Goal: Transaction & Acquisition: Purchase product/service

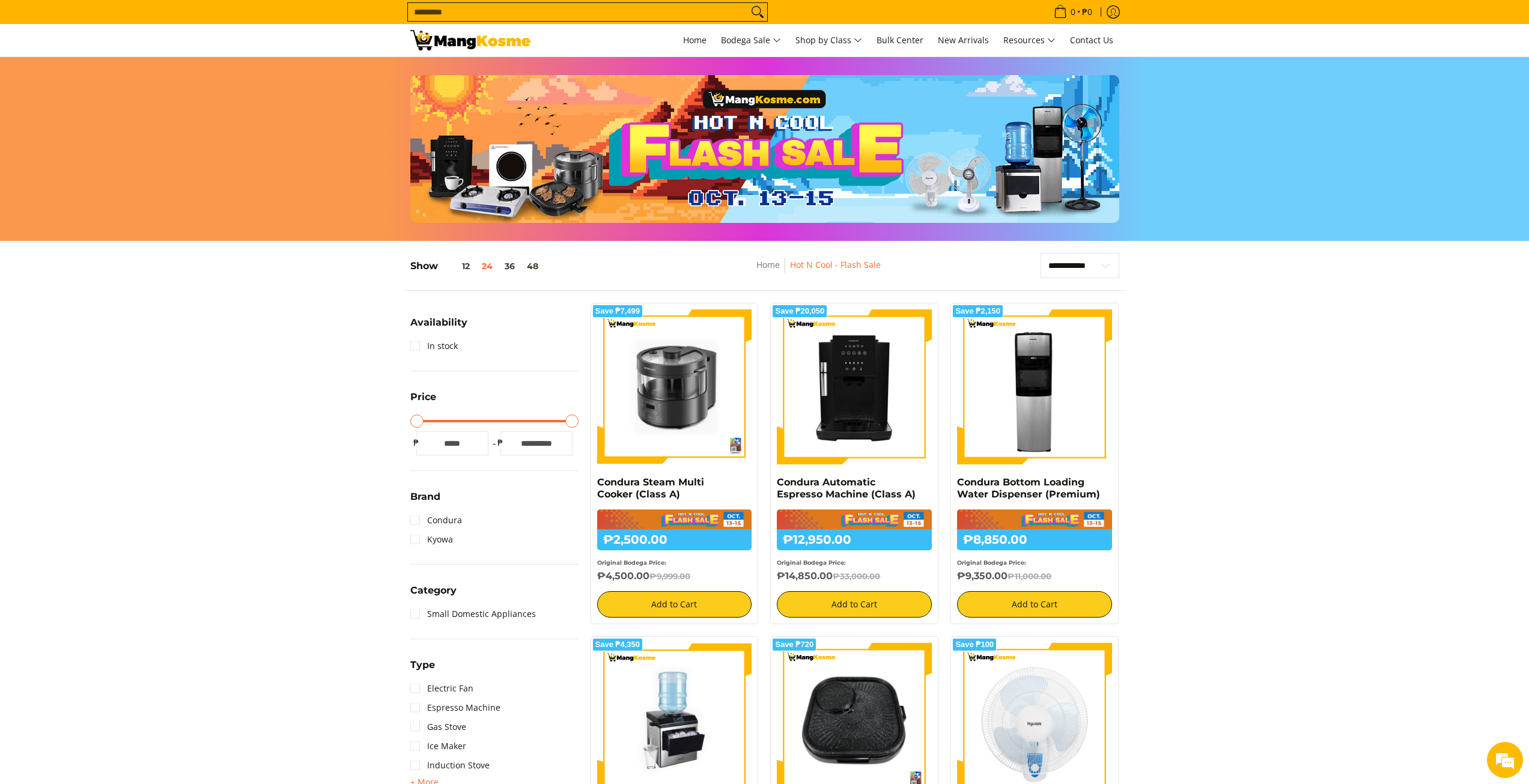
click at [596, 15] on input "Search..." at bounding box center [577, 12] width 340 height 18
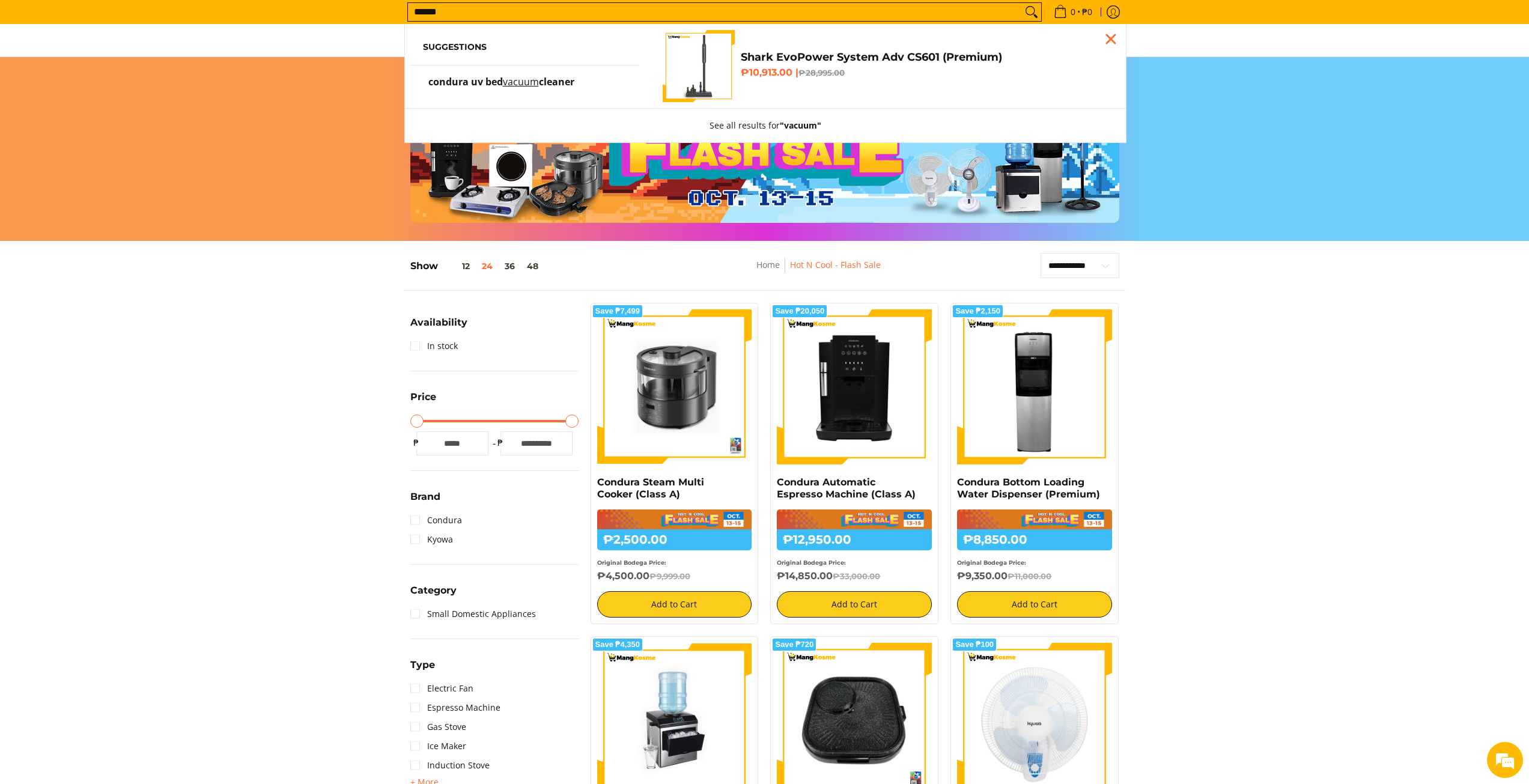
type input "******"
click at [1021, 3] on button "Search" at bounding box center [1031, 12] width 19 height 18
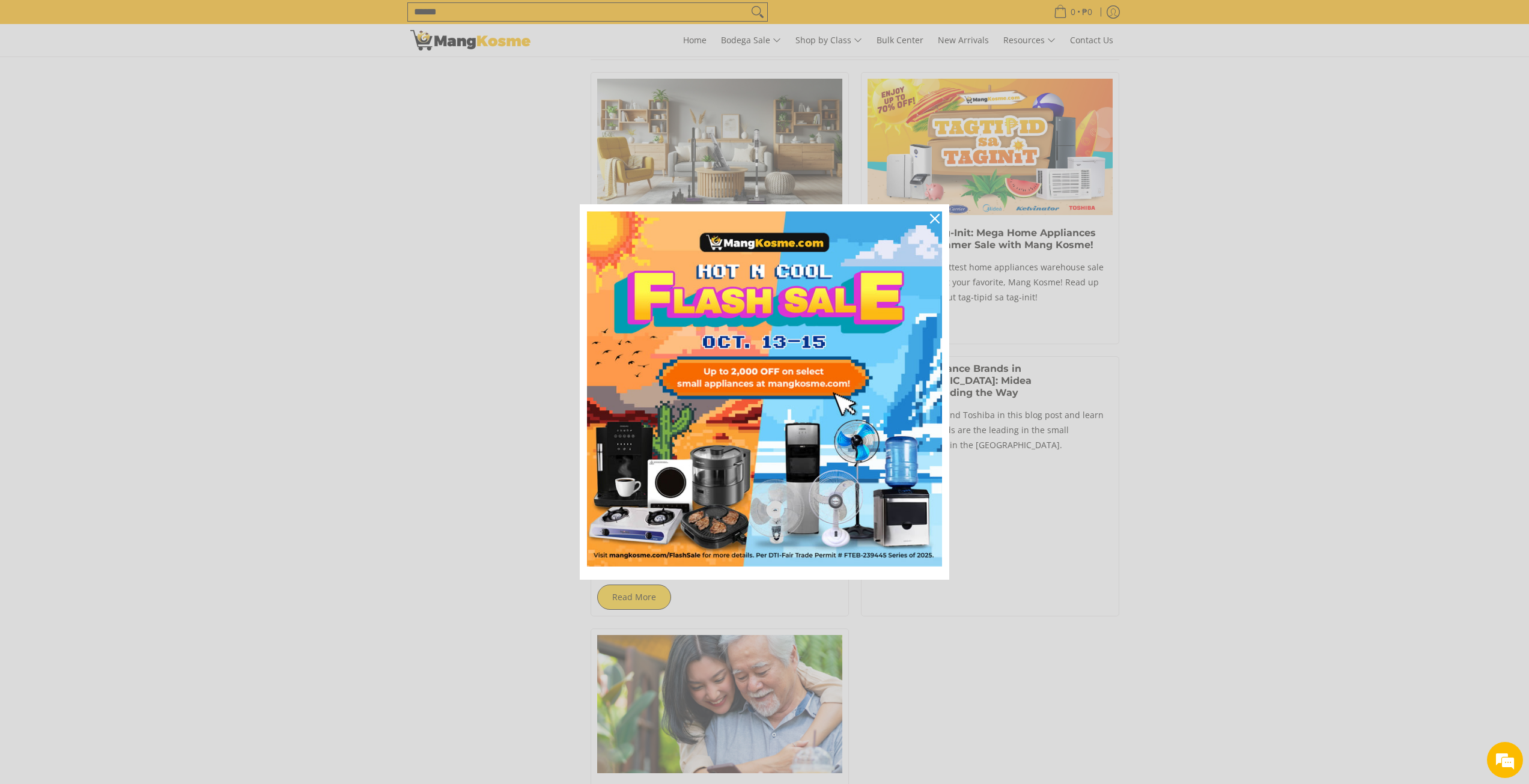
scroll to position [901, 0]
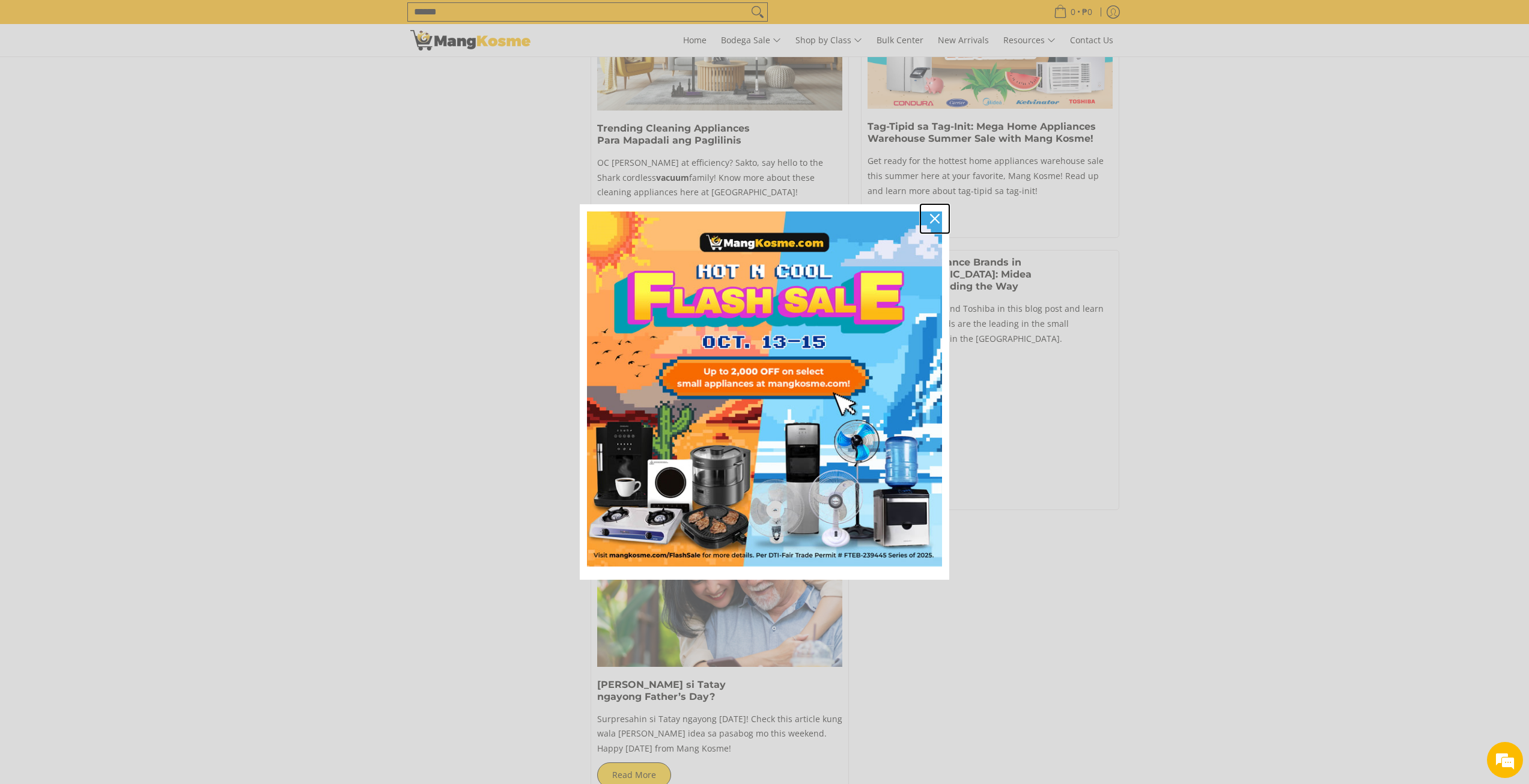
click at [929, 218] on div "Close" at bounding box center [935, 218] width 19 height 19
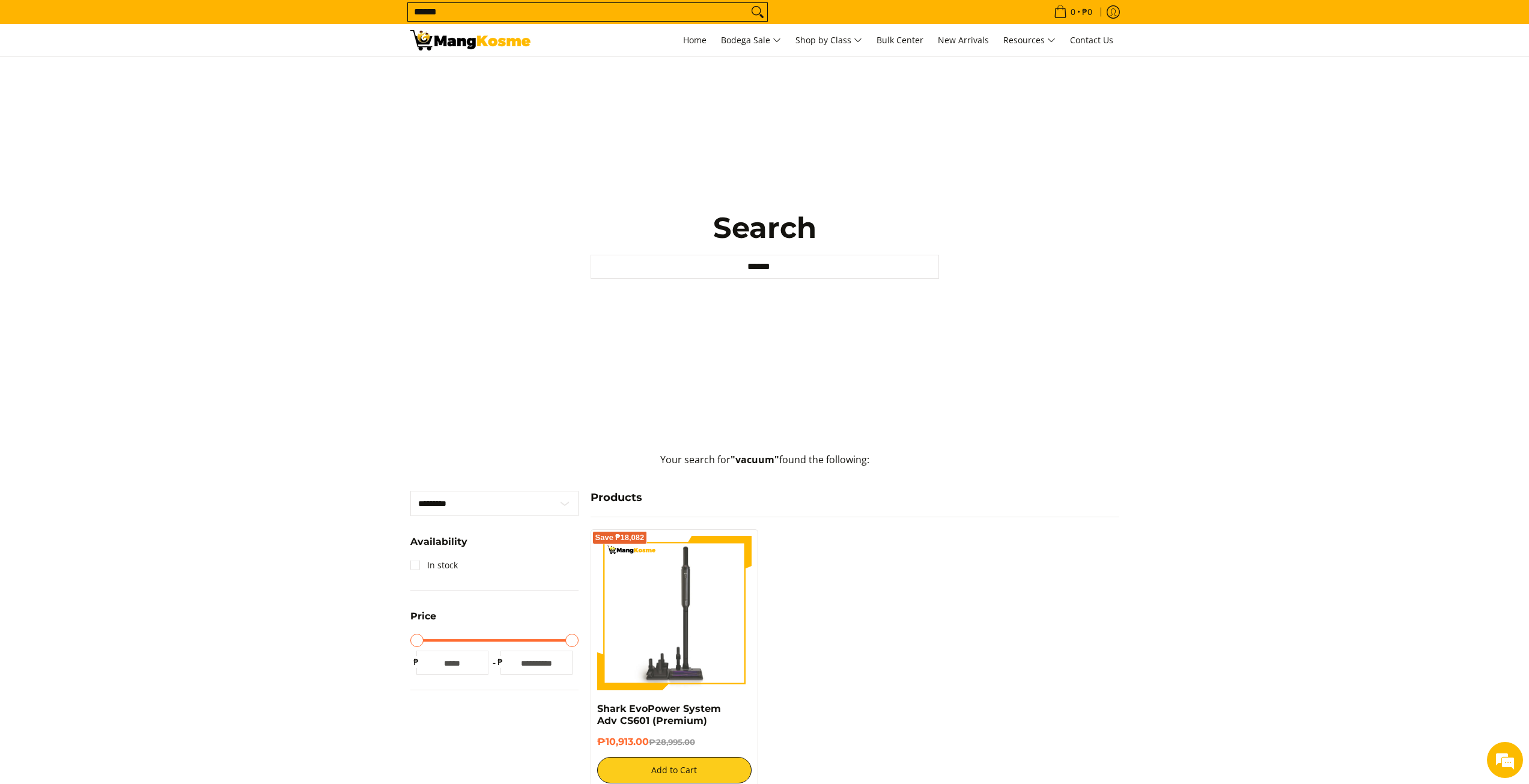
scroll to position [0, 0]
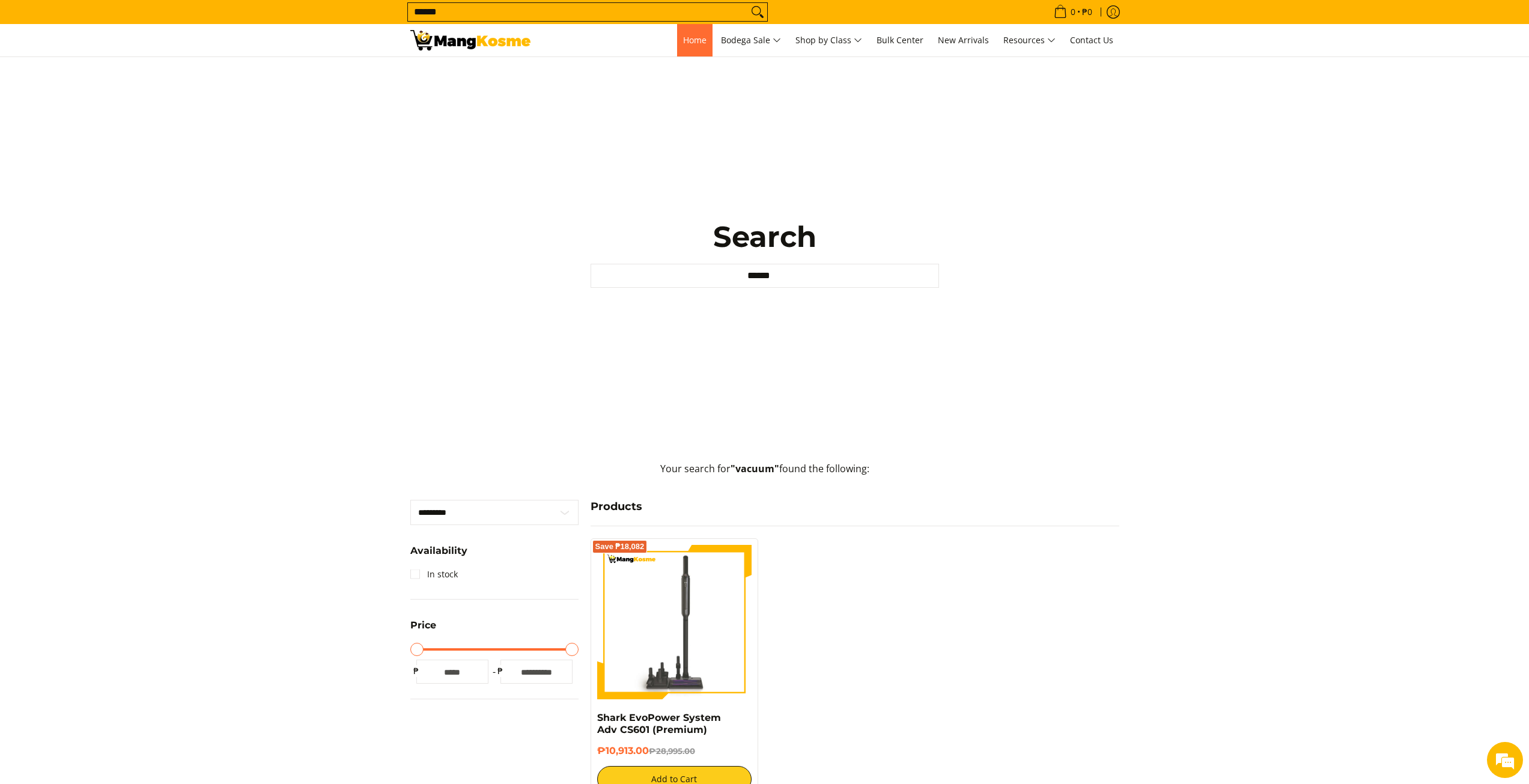
click at [685, 36] on span "Home" at bounding box center [694, 40] width 23 height 11
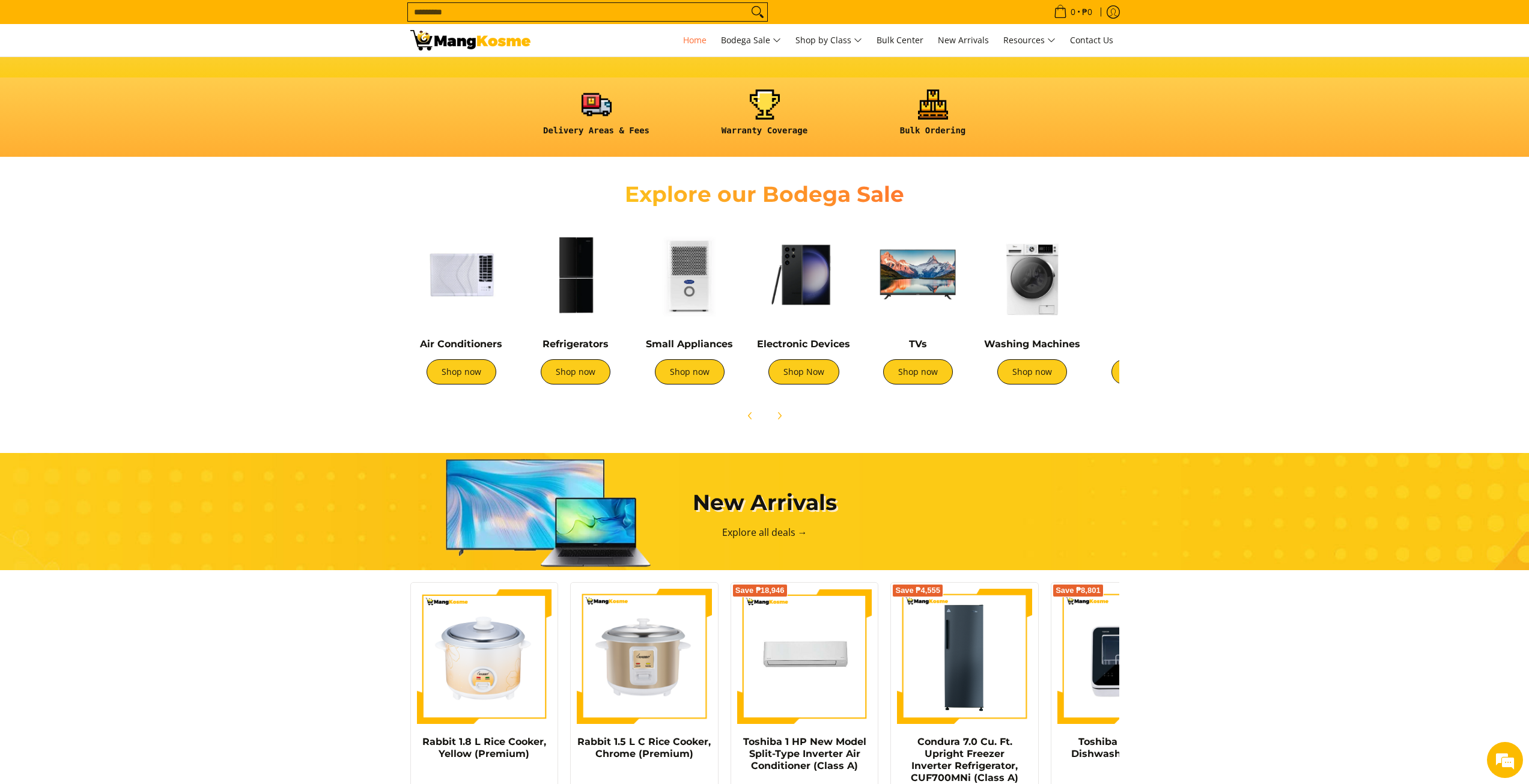
scroll to position [301, 0]
click at [684, 364] on link "Shop now" at bounding box center [690, 371] width 70 height 25
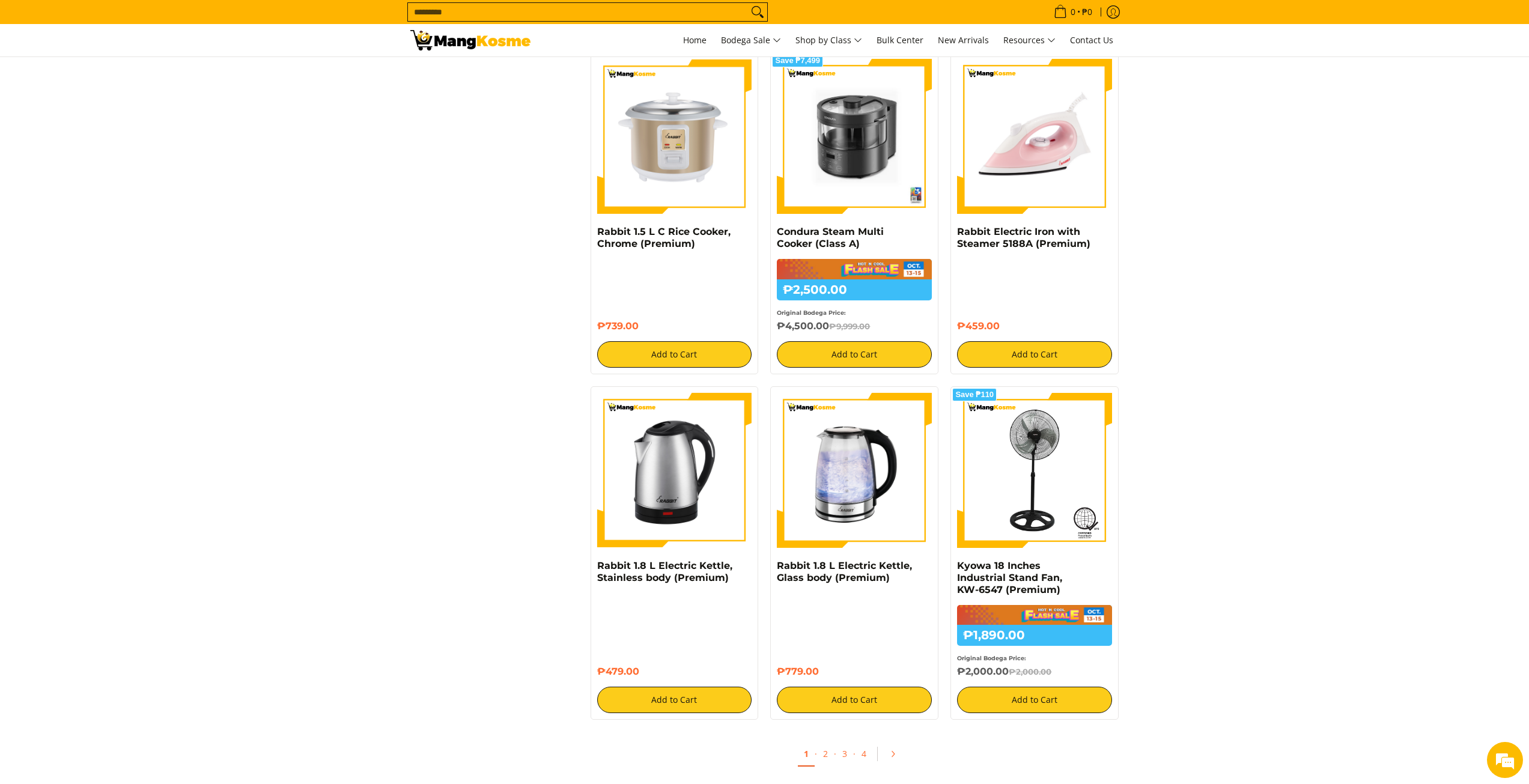
scroll to position [2282, 0]
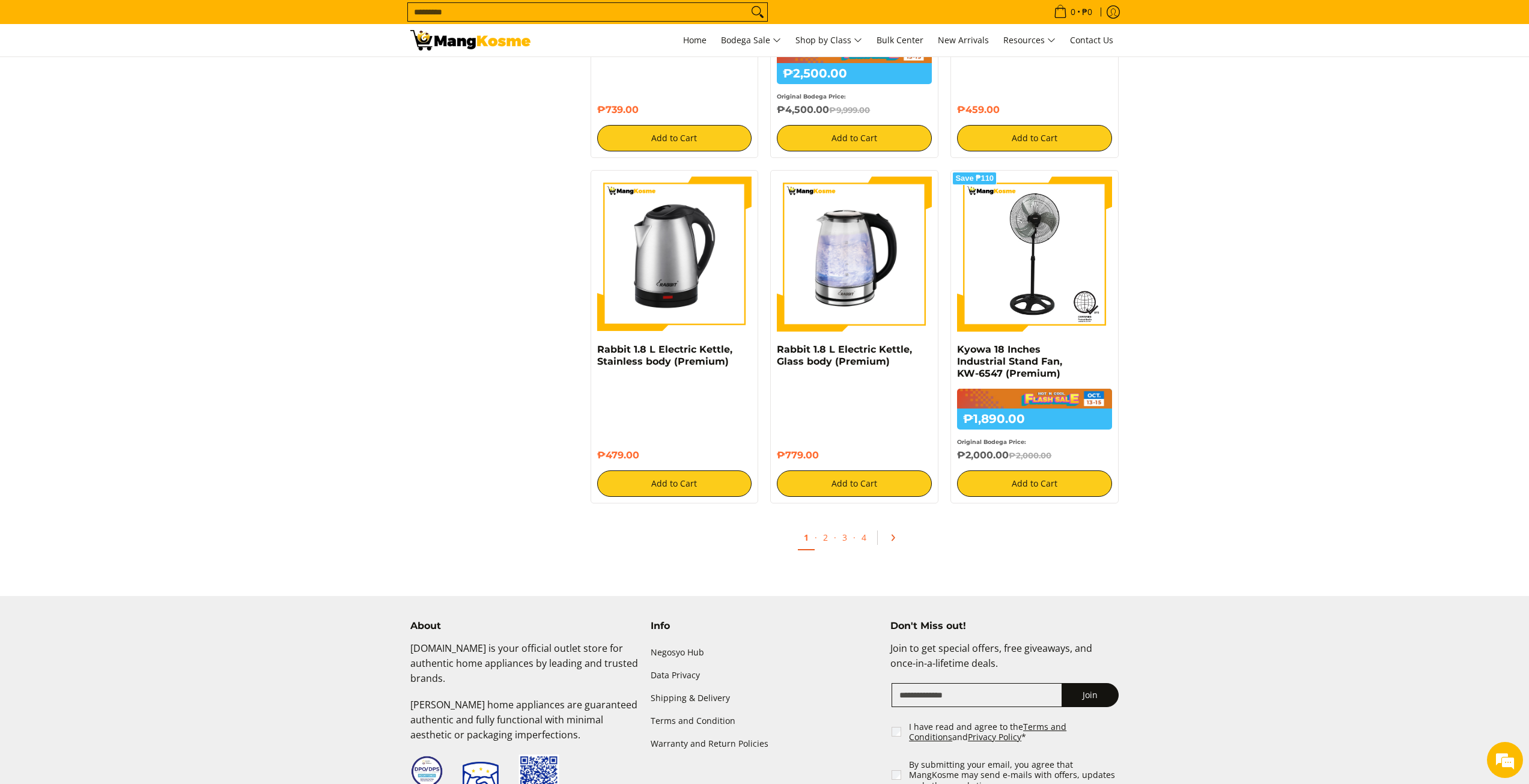
click at [894, 546] on link "Pagination" at bounding box center [897, 537] width 29 height 20
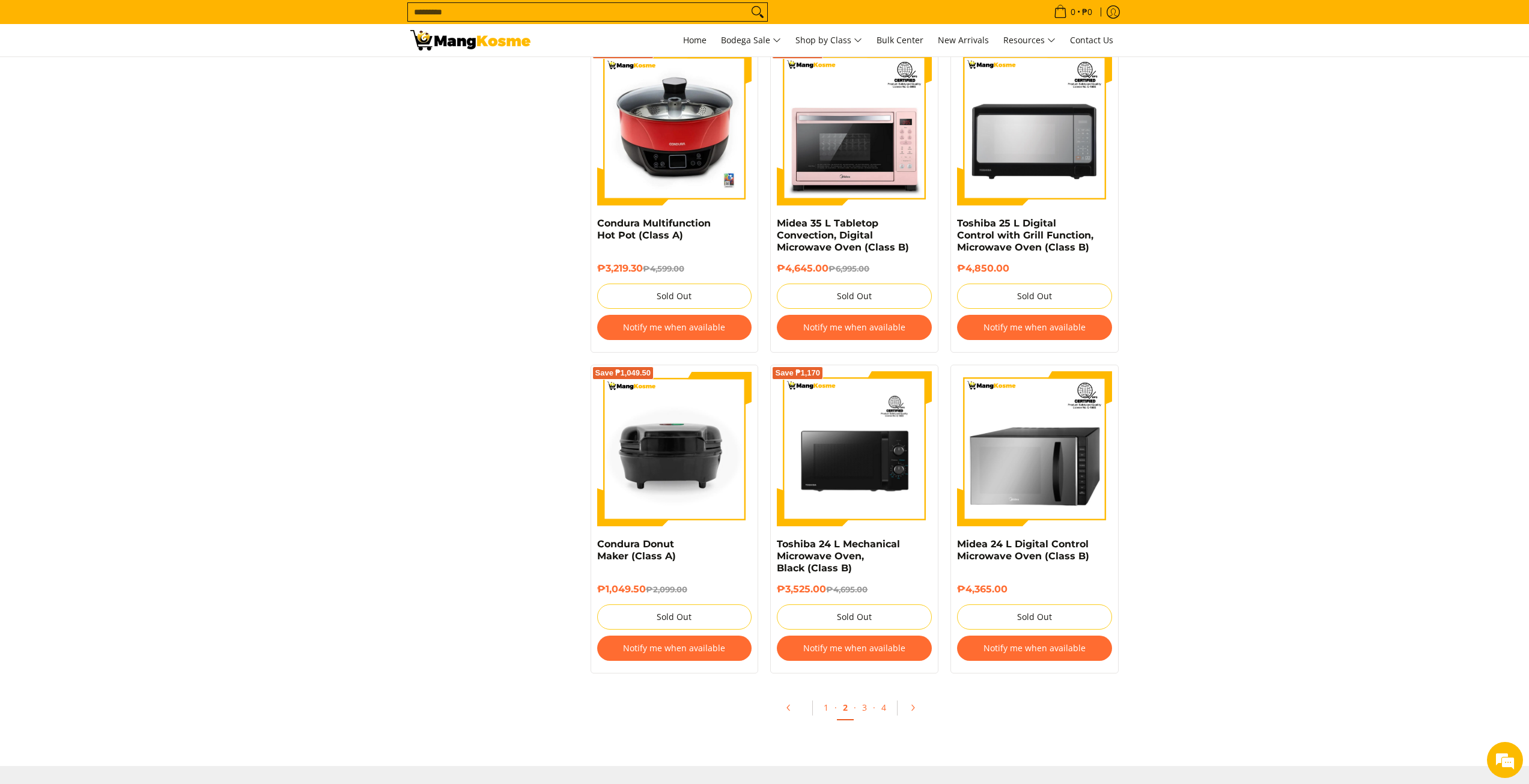
scroll to position [2343, 0]
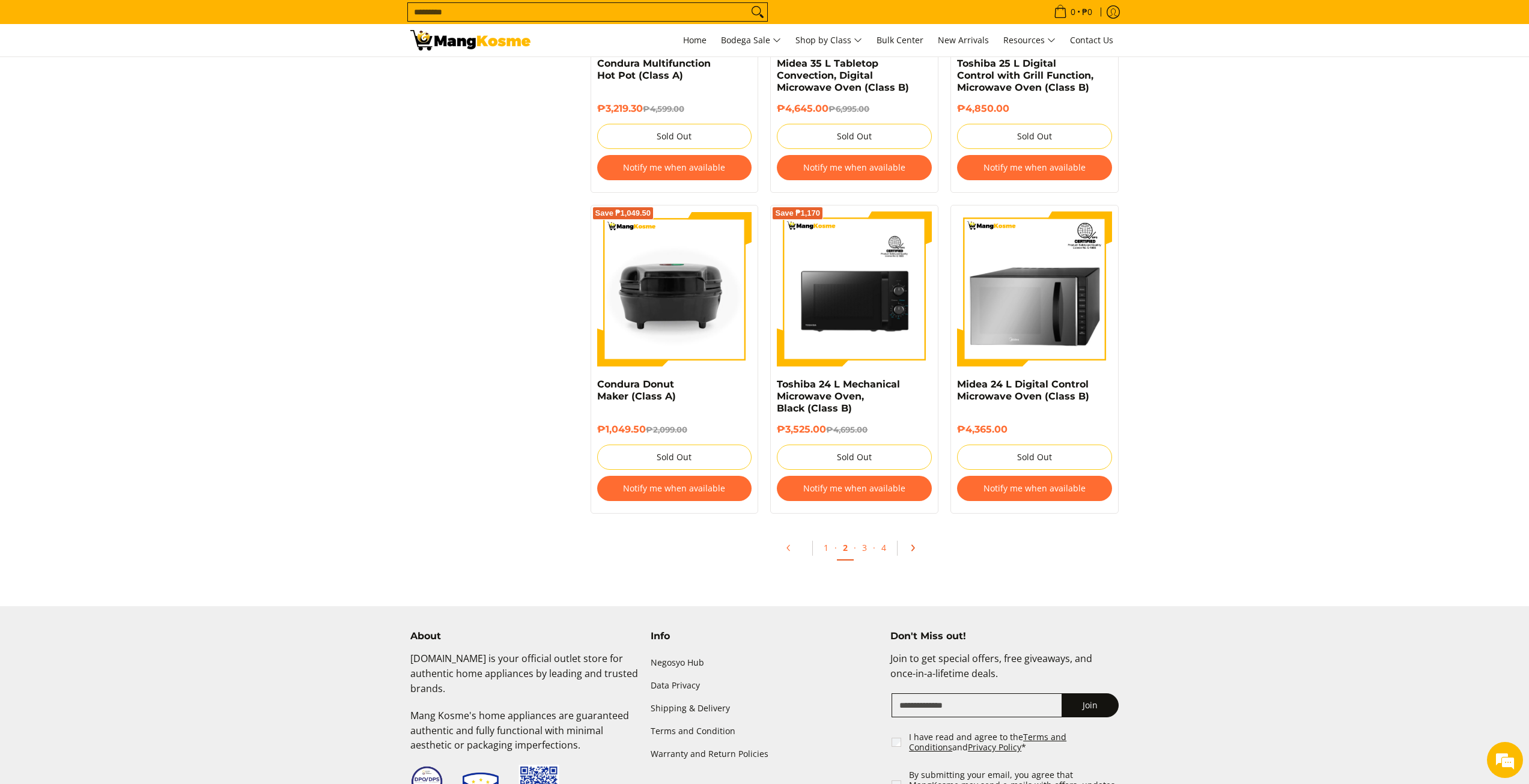
click at [910, 543] on link "Pagination" at bounding box center [917, 547] width 29 height 20
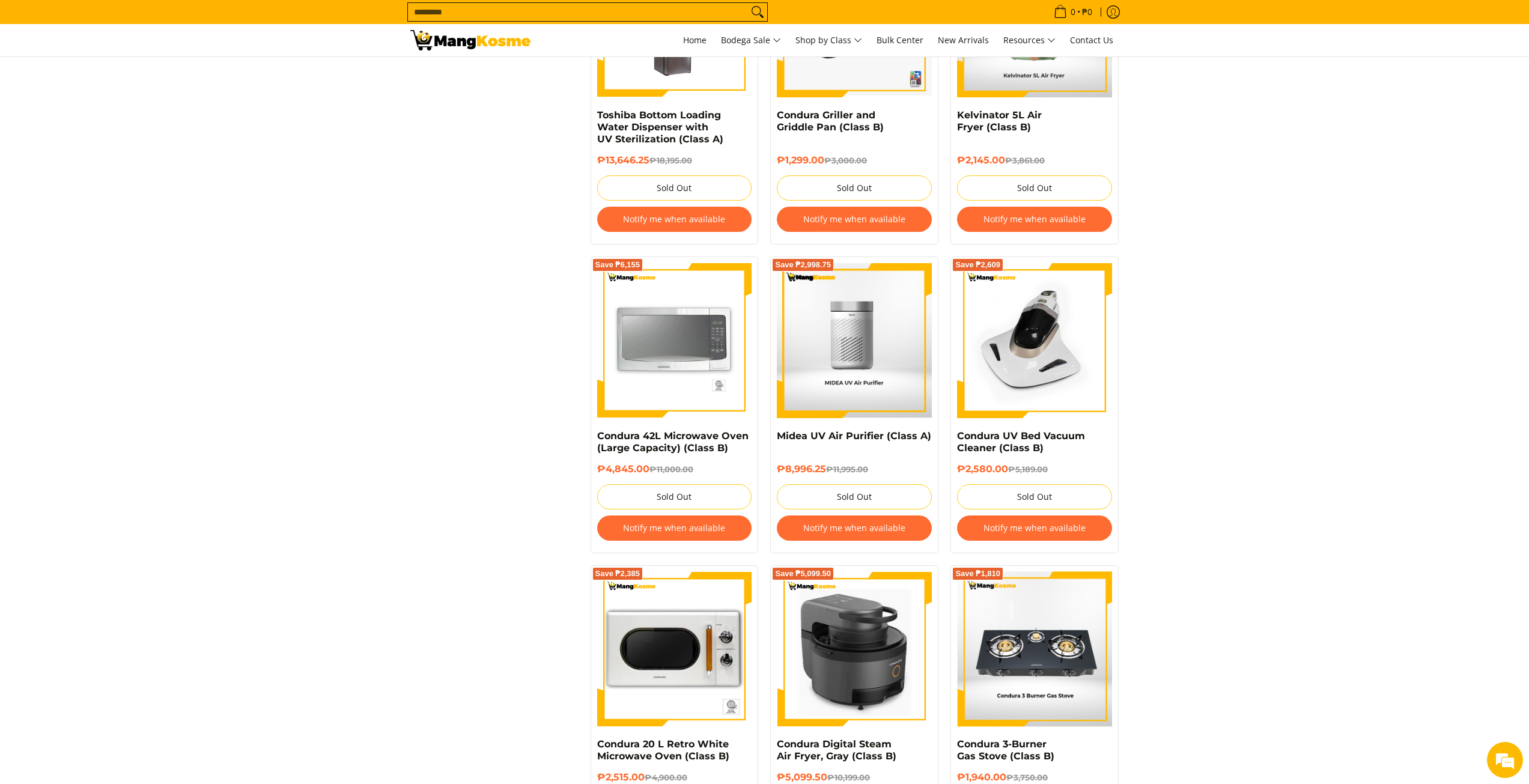
scroll to position [1381, 0]
